Goal: Find specific page/section: Find specific page/section

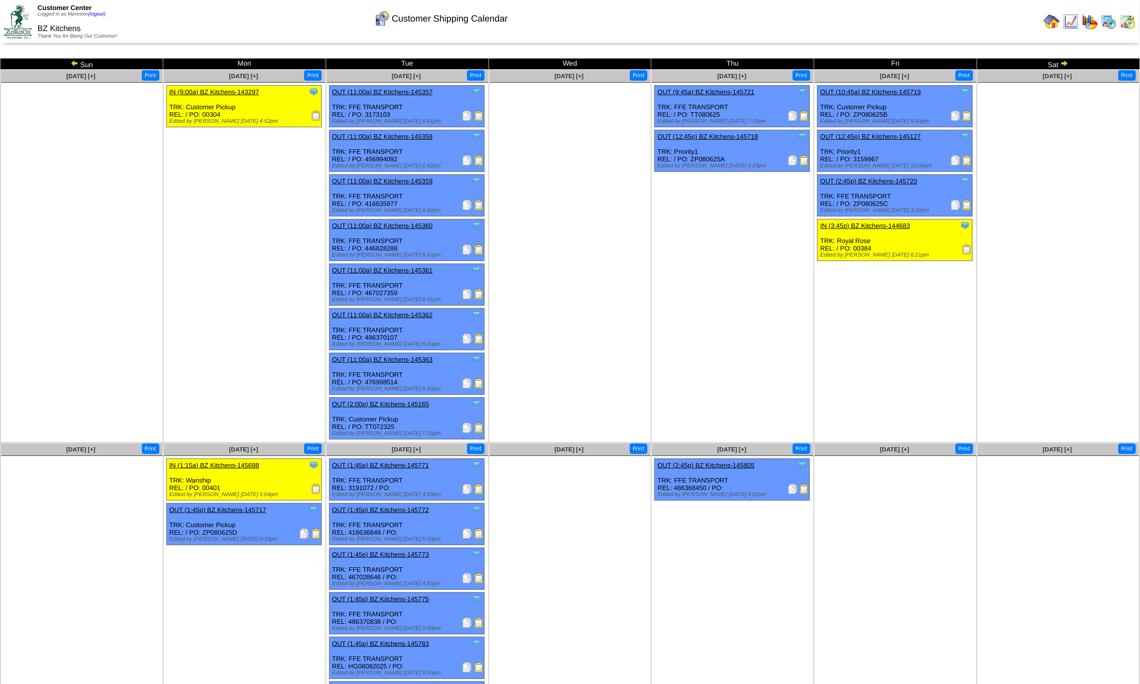
click at [1067, 61] on img at bounding box center [1064, 63] width 8 height 8
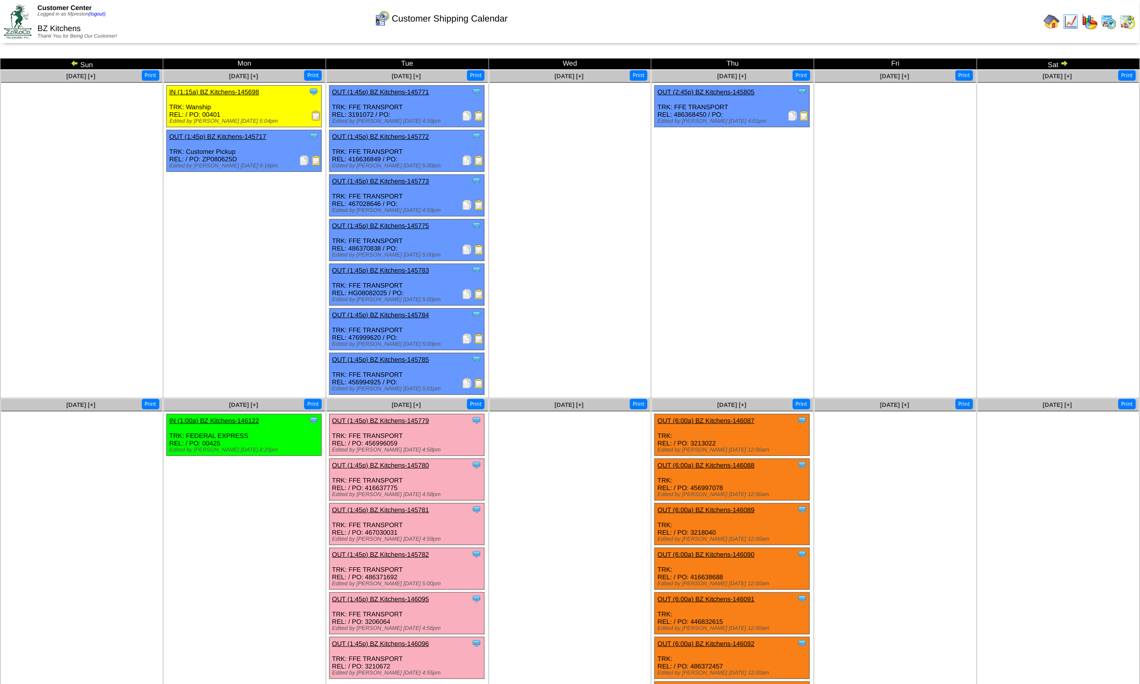
click at [1129, 24] on img at bounding box center [1128, 22] width 16 height 16
click at [1111, 16] on img at bounding box center [1109, 22] width 16 height 16
click at [1111, 23] on img at bounding box center [1109, 22] width 16 height 16
